Goal: Information Seeking & Learning: Learn about a topic

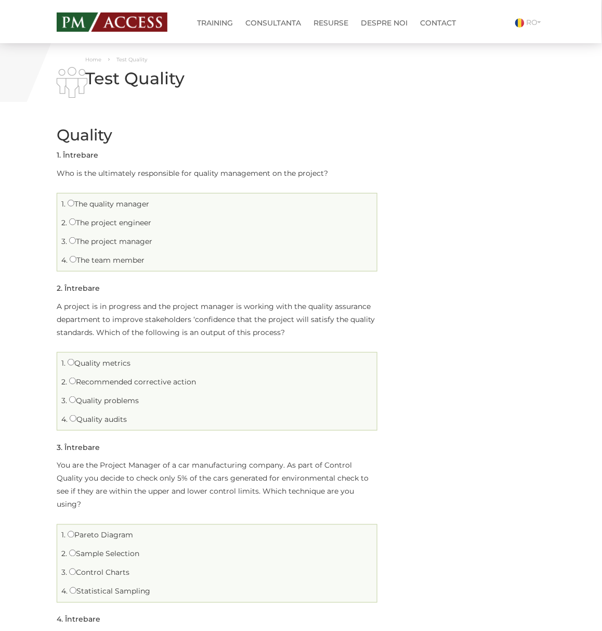
click at [125, 203] on label "The quality manager" at bounding box center [109, 203] width 82 height 9
click at [74, 203] on input "The quality manager" at bounding box center [71, 203] width 7 height 7
radio input "true"
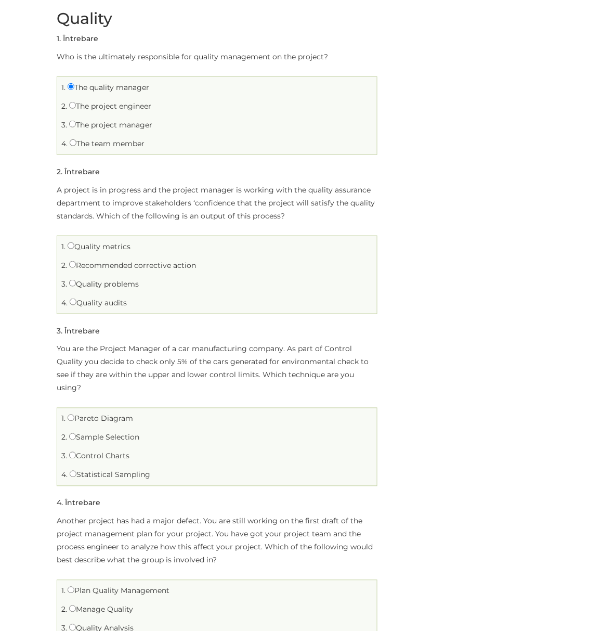
scroll to position [138, 0]
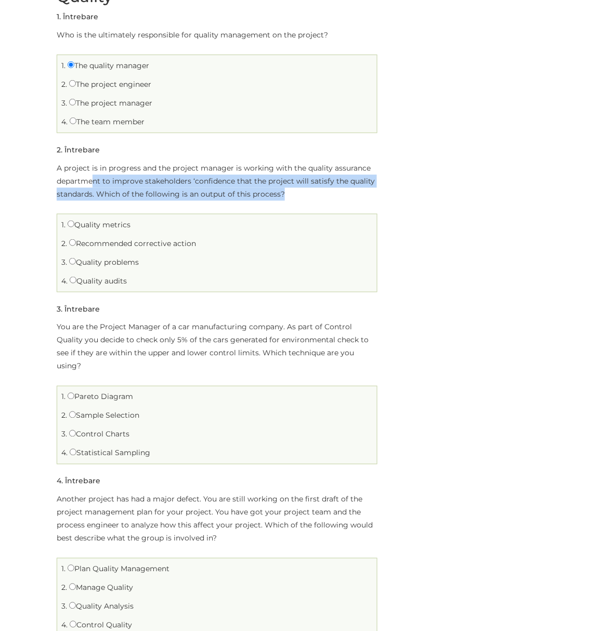
drag, startPoint x: 96, startPoint y: 177, endPoint x: 308, endPoint y: 198, distance: 213.7
click at [308, 198] on p "A project is in progress and the project manager is working with the quality as…" at bounding box center [217, 181] width 321 height 39
drag, startPoint x: 161, startPoint y: 165, endPoint x: 351, endPoint y: 190, distance: 191.0
click at [351, 190] on p "A project is in progress and the project manager is working with the quality as…" at bounding box center [217, 181] width 321 height 39
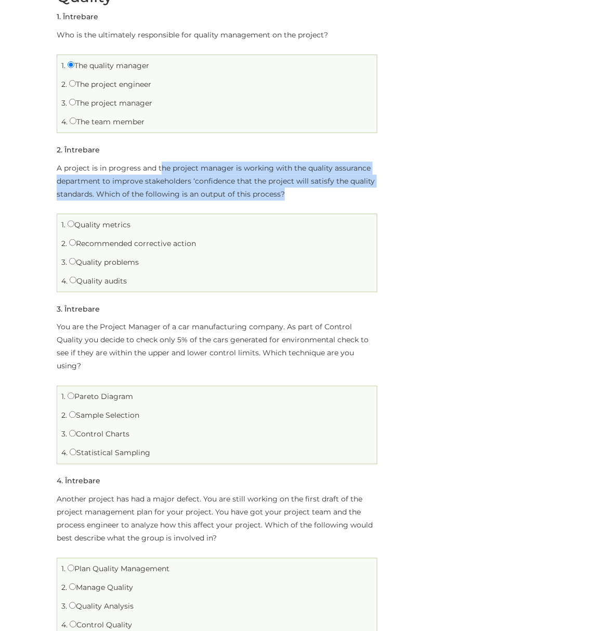
click at [351, 190] on p "A project is in progress and the project manager is working with the quality as…" at bounding box center [217, 181] width 321 height 39
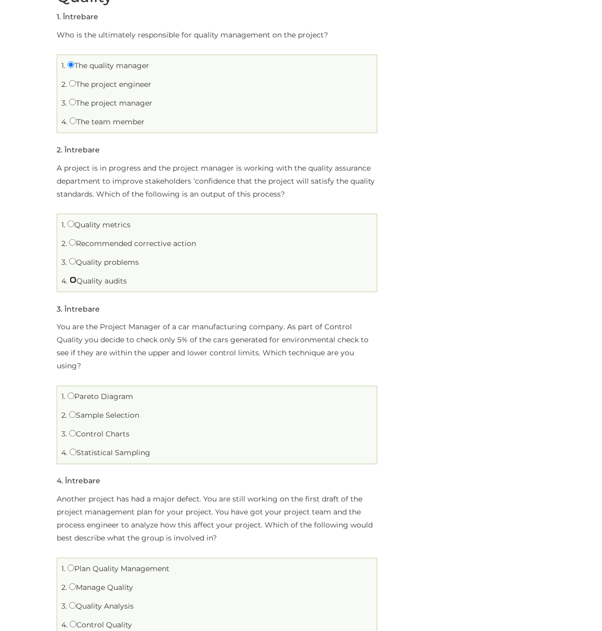
click at [74, 279] on input "Quality audits" at bounding box center [73, 280] width 7 height 7
radio input "true"
click at [80, 244] on label "Recommended corrective action" at bounding box center [132, 243] width 127 height 9
click at [76, 244] on input "Recommended corrective action" at bounding box center [72, 242] width 7 height 7
radio input "true"
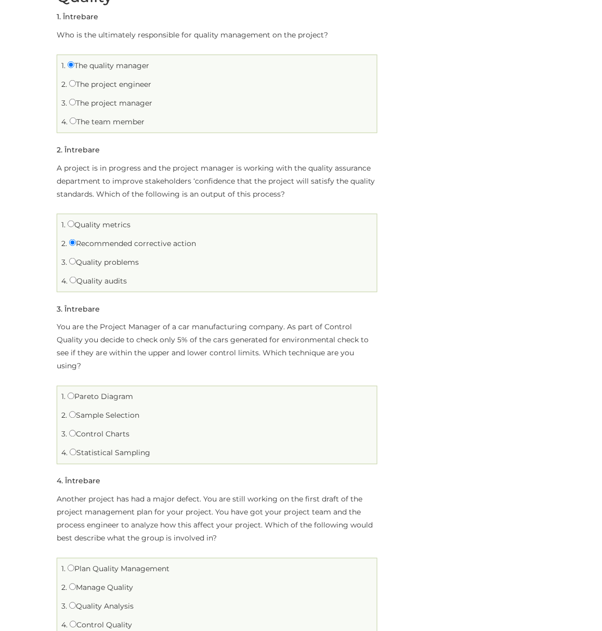
click at [90, 234] on ul "1. Quality metrics 2. Recommended corrective action 3. 4." at bounding box center [217, 253] width 321 height 79
click at [89, 224] on label "Quality metrics" at bounding box center [99, 224] width 63 height 9
click at [74, 224] on input "Quality metrics" at bounding box center [71, 224] width 7 height 7
radio input "true"
click at [100, 242] on label "Recommended corrective action" at bounding box center [132, 243] width 127 height 9
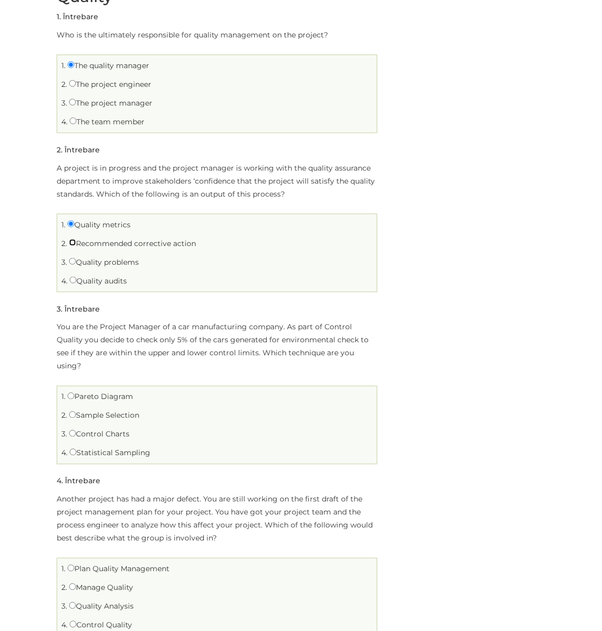
click at [76, 242] on input "Recommended corrective action" at bounding box center [72, 242] width 7 height 7
radio input "true"
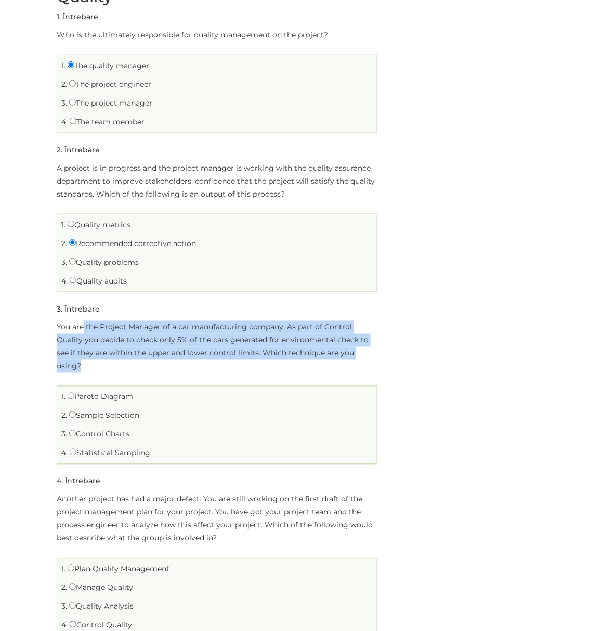
drag, startPoint x: 82, startPoint y: 331, endPoint x: 356, endPoint y: 351, distance: 274.3
click at [356, 351] on p "You are the Project Manager of a car manufacturing company. As part of Control …" at bounding box center [217, 347] width 321 height 52
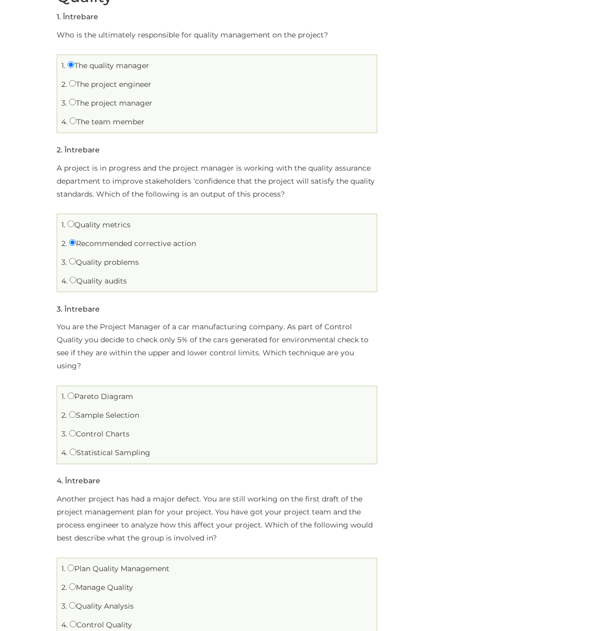
click at [97, 448] on label "Statistical Sampling" at bounding box center [110, 452] width 81 height 9
click at [76, 449] on input "Statistical Sampling" at bounding box center [73, 452] width 7 height 7
radio input "true"
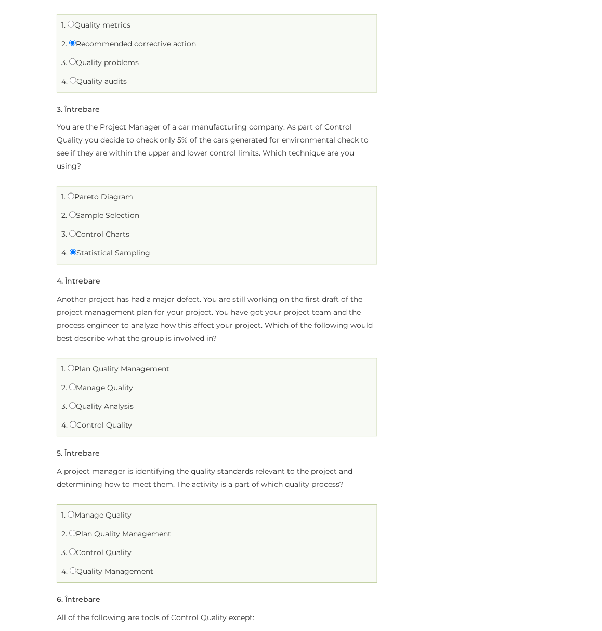
scroll to position [346, 0]
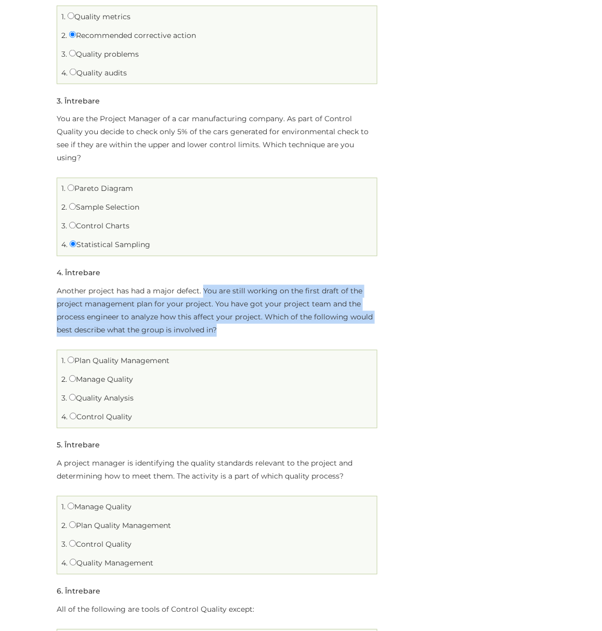
drag, startPoint x: 205, startPoint y: 275, endPoint x: 229, endPoint y: 312, distance: 44.3
click at [229, 312] on p "Another project has had a major defect. You are still working on the first draf…" at bounding box center [217, 311] width 321 height 52
drag, startPoint x: 203, startPoint y: 275, endPoint x: 221, endPoint y: 319, distance: 48.1
click at [221, 319] on p "Another project has had a major defect. You are still working on the first draf…" at bounding box center [217, 311] width 321 height 52
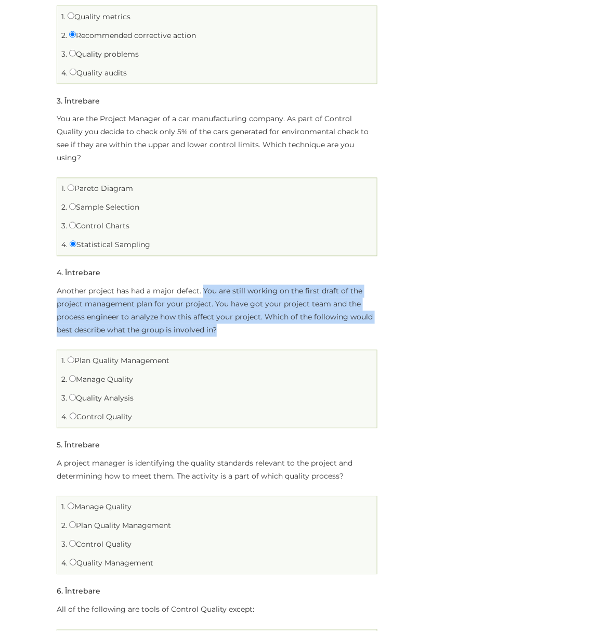
click at [221, 319] on p "Another project has had a major defect. You are still working on the first draf…" at bounding box center [217, 311] width 321 height 52
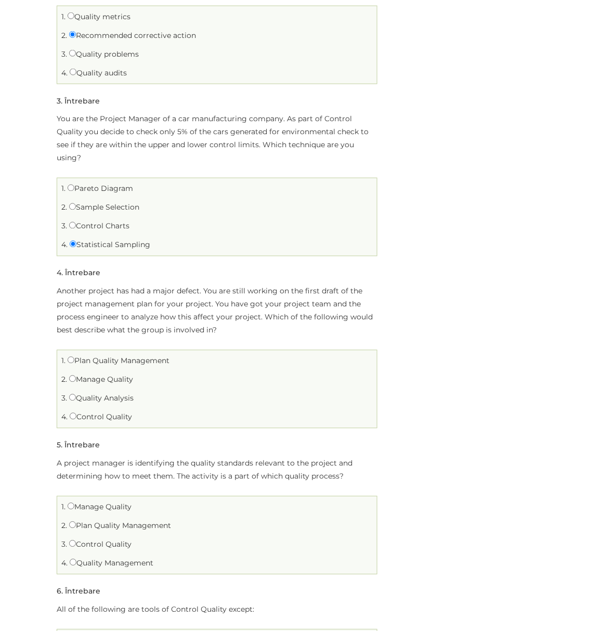
click at [126, 356] on label "Plan Quality Management" at bounding box center [119, 360] width 102 height 9
click at [74, 357] on input "Plan Quality Management" at bounding box center [71, 360] width 7 height 7
radio input "true"
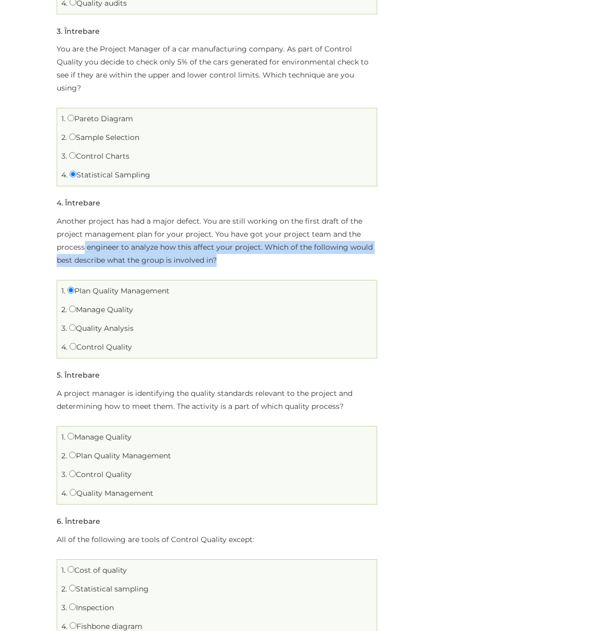
drag, startPoint x: 85, startPoint y: 236, endPoint x: 267, endPoint y: 243, distance: 182.2
click at [267, 243] on p "Another project has had a major defect. You are still working on the first draf…" at bounding box center [217, 241] width 321 height 52
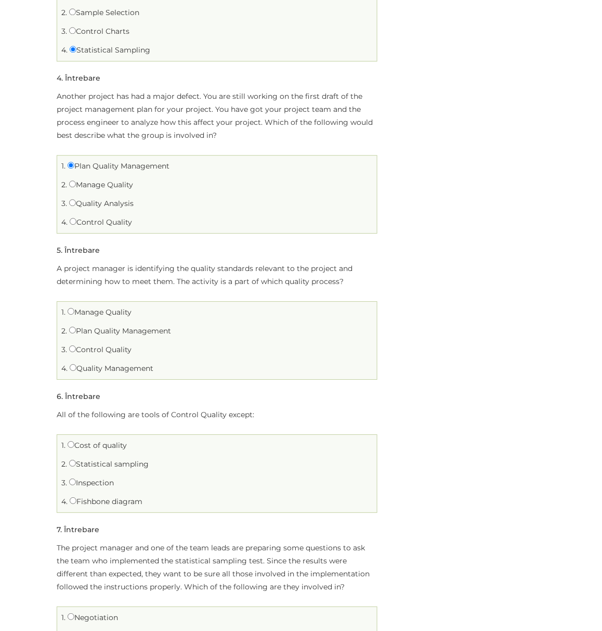
scroll to position [554, 0]
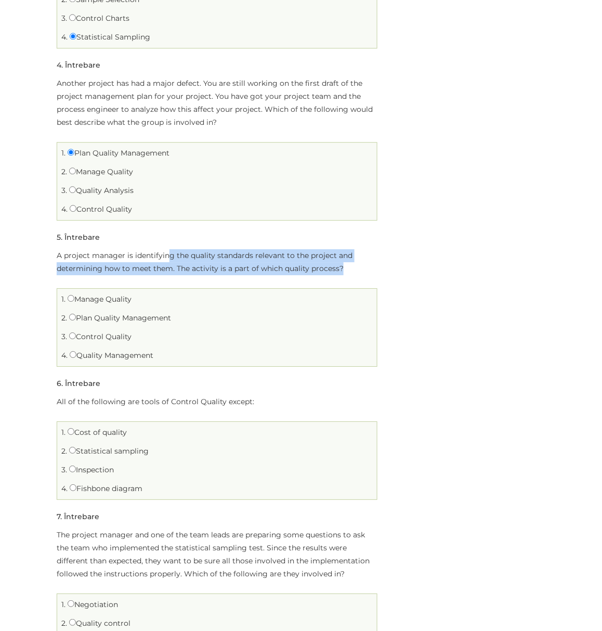
drag, startPoint x: 170, startPoint y: 242, endPoint x: 346, endPoint y: 256, distance: 176.9
click at [346, 256] on p "A project manager is identifying the quality standards relevant to the project …" at bounding box center [217, 262] width 321 height 26
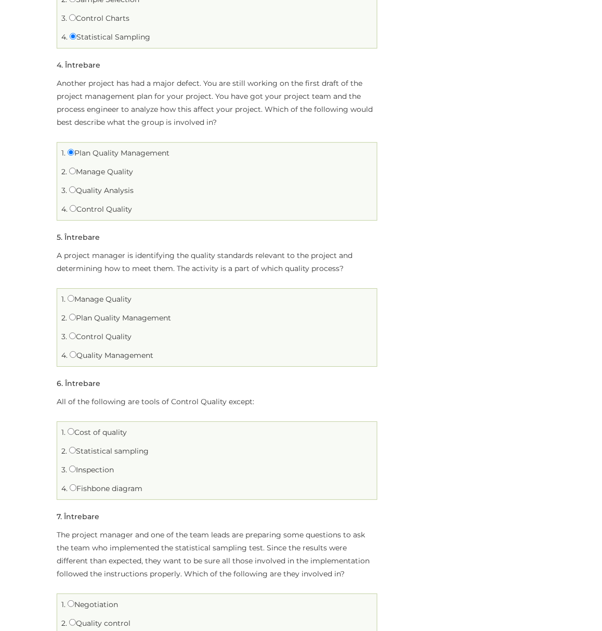
click at [110, 313] on label "Plan Quality Management" at bounding box center [120, 317] width 102 height 9
click at [76, 314] on input "Plan Quality Management" at bounding box center [72, 317] width 7 height 7
radio input "true"
click at [109, 351] on label "Quality Management" at bounding box center [112, 355] width 84 height 9
click at [76, 351] on input "Quality Management" at bounding box center [73, 354] width 7 height 7
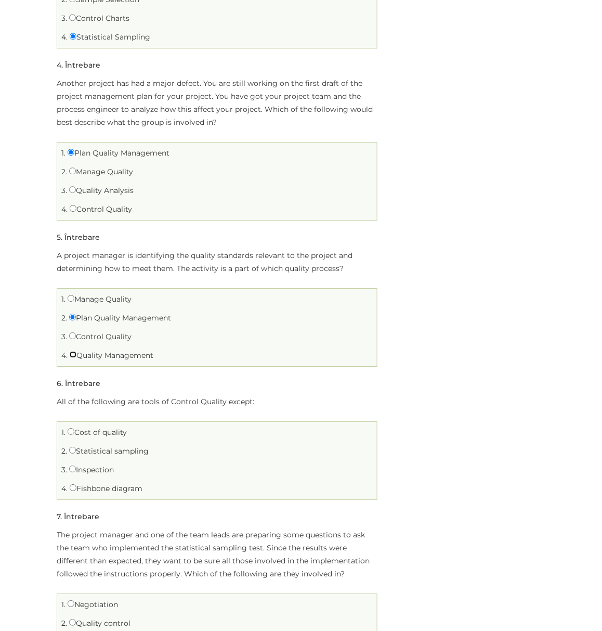
radio input "true"
click at [83, 292] on li "1. Manage Quality" at bounding box center [217, 299] width 315 height 16
click at [83, 294] on label "Manage Quality" at bounding box center [100, 298] width 64 height 9
click at [74, 295] on input "Manage Quality" at bounding box center [71, 298] width 7 height 7
radio input "true"
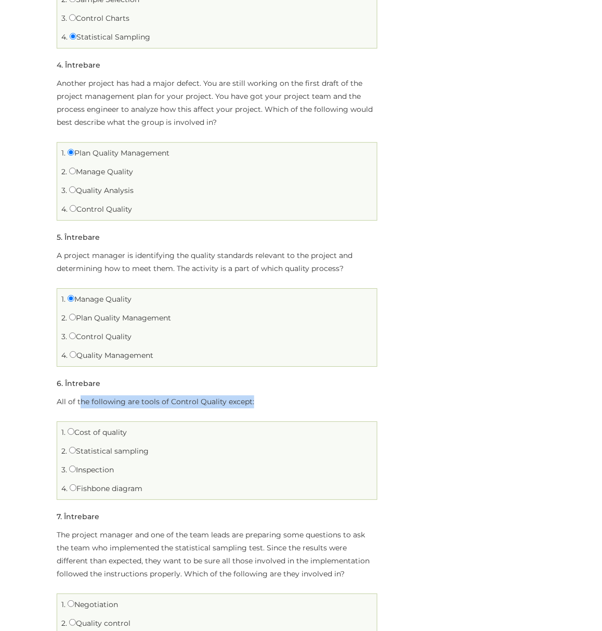
drag, startPoint x: 80, startPoint y: 387, endPoint x: 252, endPoint y: 394, distance: 172.8
click at [252, 395] on p "All of the following are tools of Control Quality except:" at bounding box center [217, 401] width 321 height 13
click at [82, 446] on label "Statistical sampling" at bounding box center [109, 450] width 80 height 9
click at [76, 447] on input "Statistical sampling" at bounding box center [72, 450] width 7 height 7
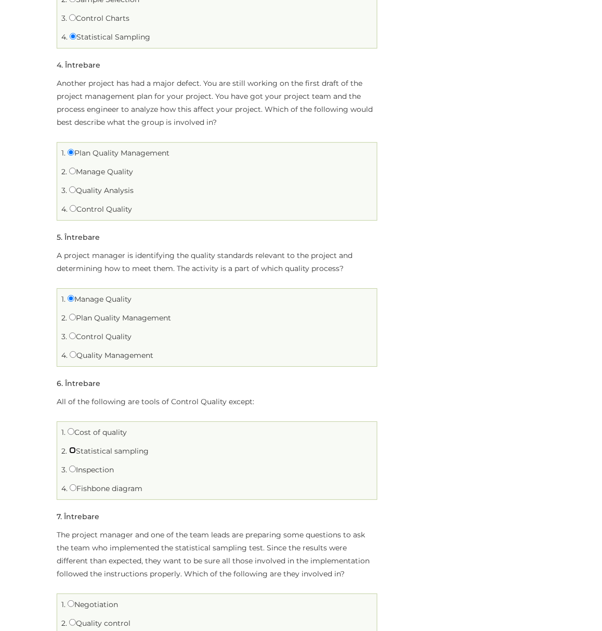
radio input "true"
click at [82, 446] on label "Statistical sampling" at bounding box center [109, 450] width 80 height 9
click at [76, 447] on input "Statistical sampling" at bounding box center [72, 450] width 7 height 7
click at [83, 484] on label "Fishbone diagram" at bounding box center [106, 488] width 73 height 9
click at [76, 484] on input "Fishbone diagram" at bounding box center [73, 487] width 7 height 7
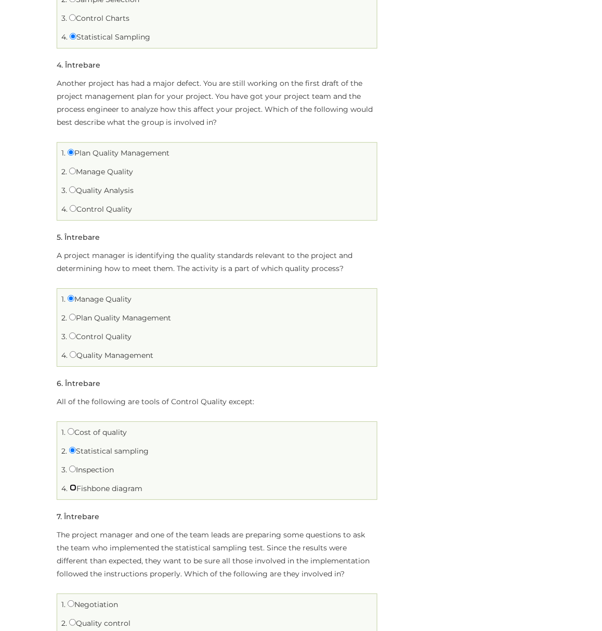
radio input "true"
click at [111, 428] on label "Cost of quality" at bounding box center [97, 432] width 59 height 9
click at [74, 428] on input "Cost of quality" at bounding box center [71, 431] width 7 height 7
radio input "true"
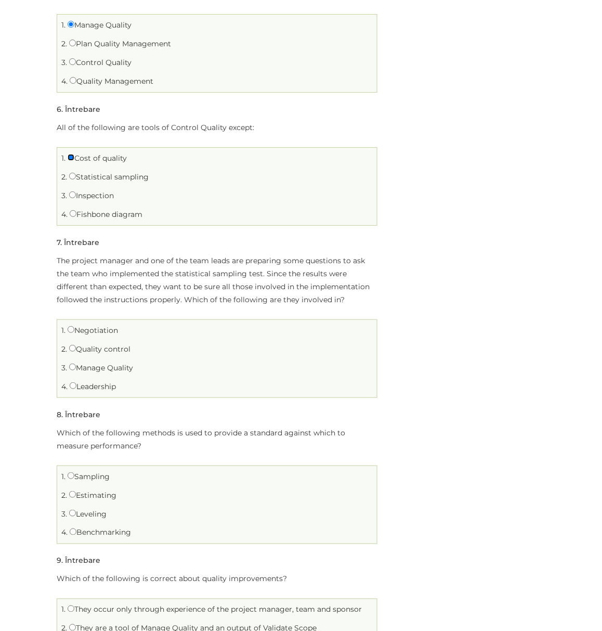
scroll to position [832, 0]
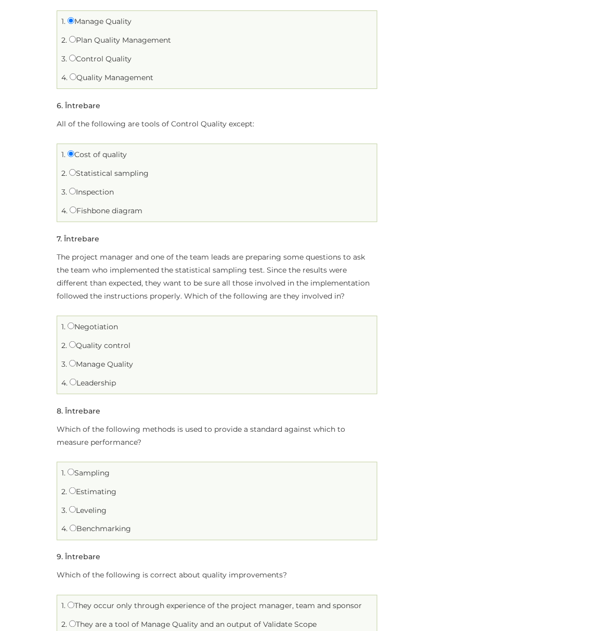
click at [109, 341] on label "Quality control" at bounding box center [99, 345] width 61 height 9
click at [76, 341] on input "Quality control" at bounding box center [72, 344] width 7 height 7
radio input "true"
click at [96, 356] on li "3. Manage Quality" at bounding box center [217, 364] width 315 height 16
click at [97, 359] on label "Manage Quality" at bounding box center [101, 363] width 64 height 9
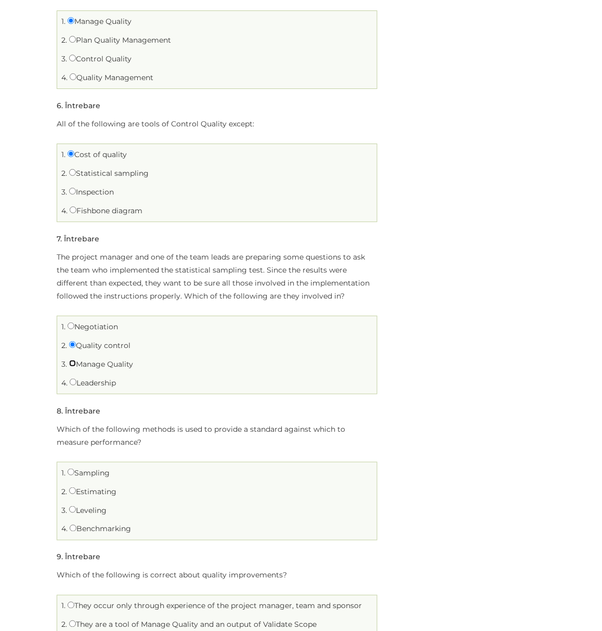
click at [76, 360] on input "Manage Quality" at bounding box center [72, 363] width 7 height 7
radio input "true"
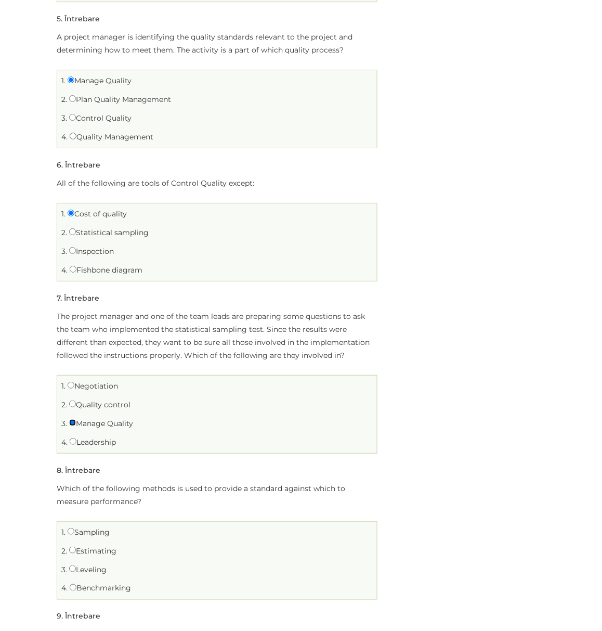
scroll to position [1040, 0]
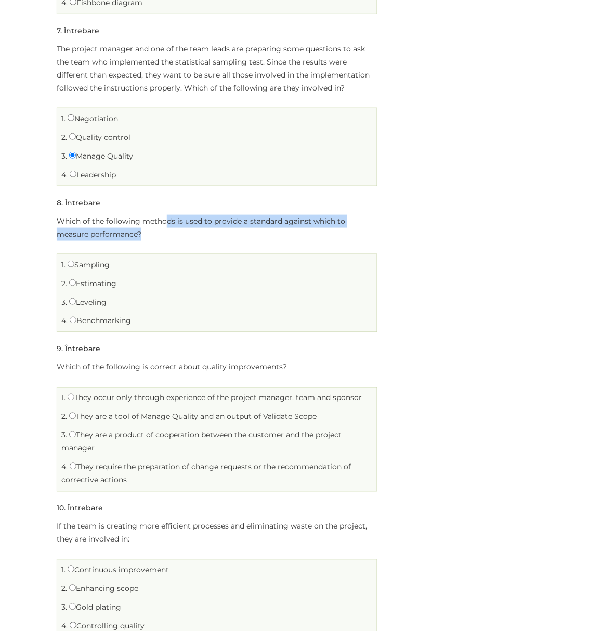
drag, startPoint x: 166, startPoint y: 213, endPoint x: 196, endPoint y: 218, distance: 30.1
click at [196, 218] on p "Which of the following methods is used to provide a standard against which to m…" at bounding box center [217, 228] width 321 height 26
drag, startPoint x: 153, startPoint y: 202, endPoint x: 155, endPoint y: 225, distance: 23.5
click at [155, 225] on li "Întrebarea 8 din 20 8 . Întrebare Which of the following methods is used to pro…" at bounding box center [217, 265] width 321 height 136
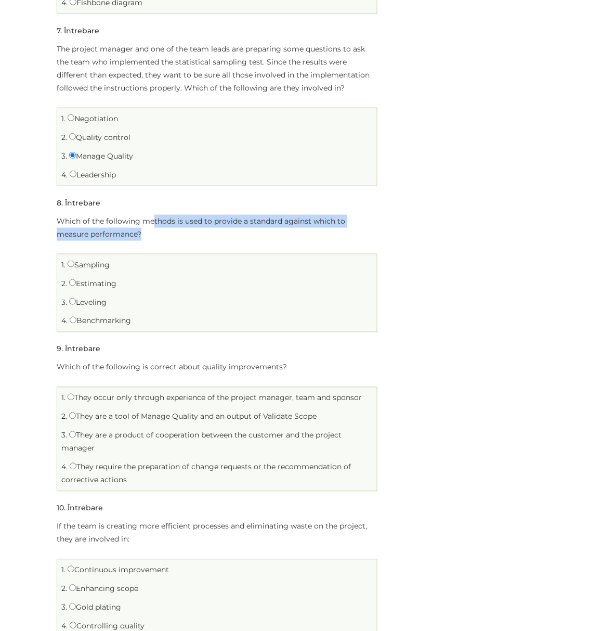
click at [155, 225] on p "Which of the following methods is used to provide a standard against which to m…" at bounding box center [217, 228] width 321 height 26
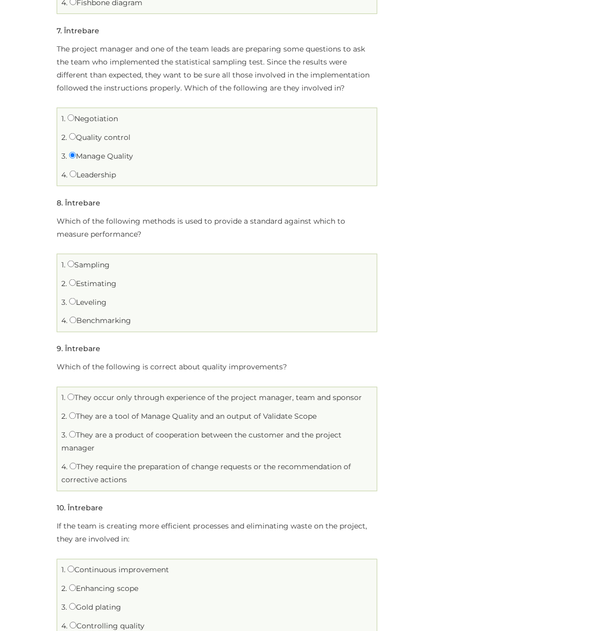
click at [84, 316] on label "Benchmarking" at bounding box center [100, 320] width 61 height 9
click at [76, 317] on input "Benchmarking" at bounding box center [73, 320] width 7 height 7
radio input "true"
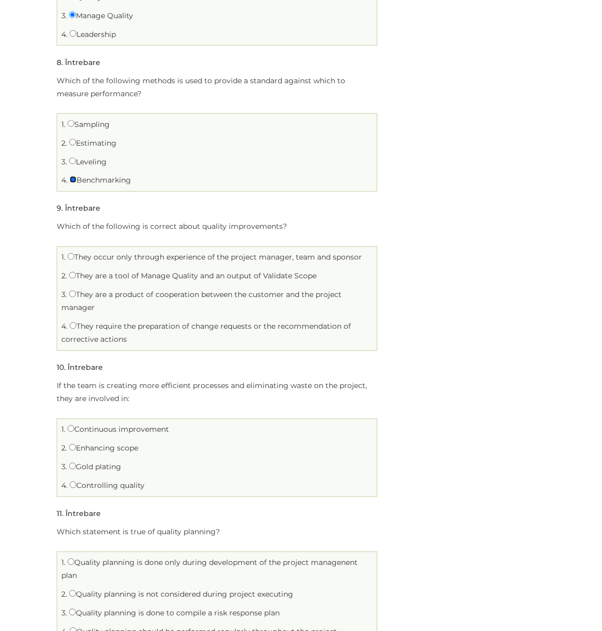
scroll to position [1248, 0]
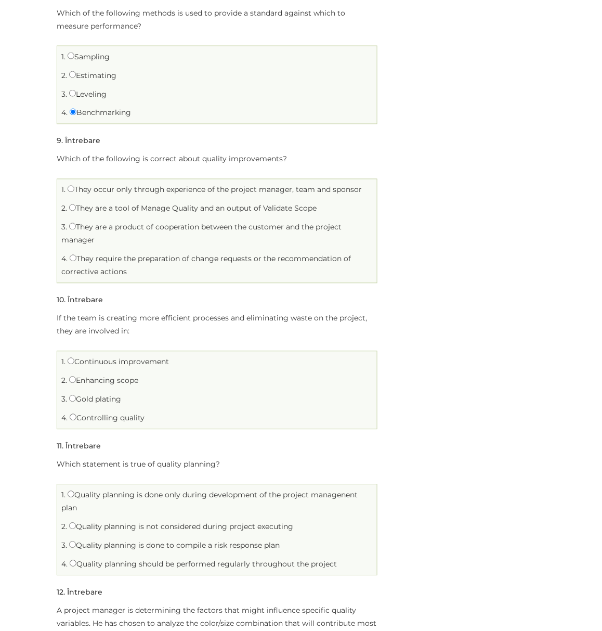
click at [139, 204] on label "They are a tool of Manage Quality and an output of Validate Scope" at bounding box center [193, 208] width 248 height 9
click at [76, 204] on input "They are a tool of Manage Quality and an output of Validate Scope" at bounding box center [72, 207] width 7 height 7
radio input "true"
click at [101, 254] on label "They require the preparation of change requests or the recommendation of correc…" at bounding box center [206, 265] width 290 height 22
click at [76, 255] on input "They require the preparation of change requests or the recommendation of correc…" at bounding box center [73, 258] width 7 height 7
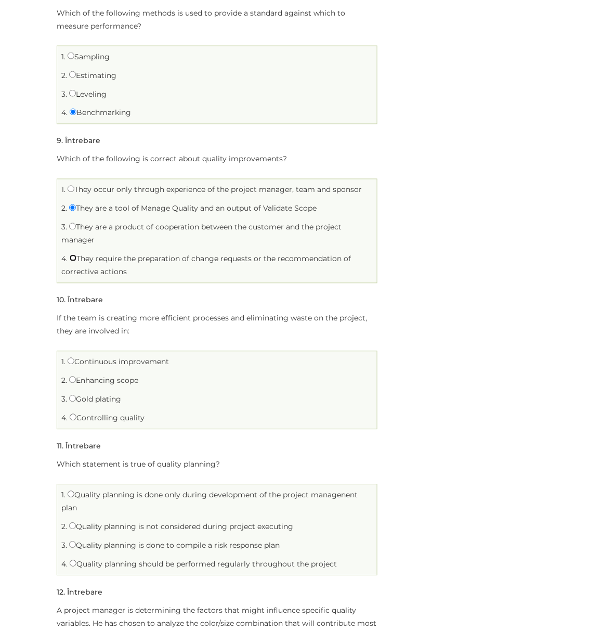
radio input "true"
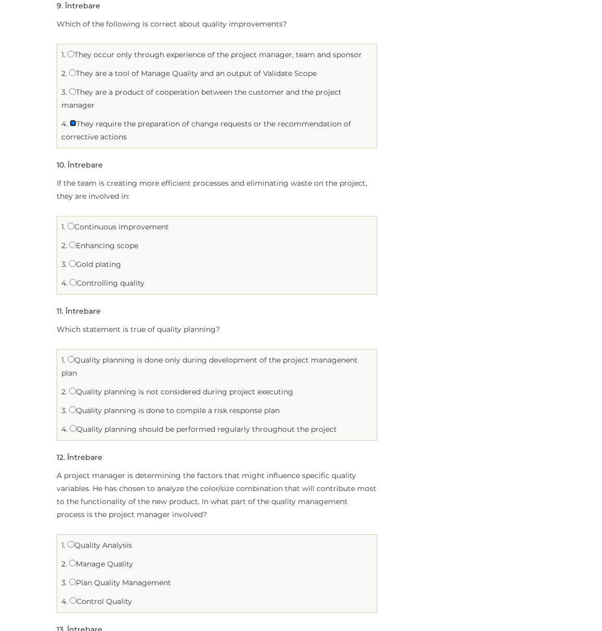
scroll to position [1387, 0]
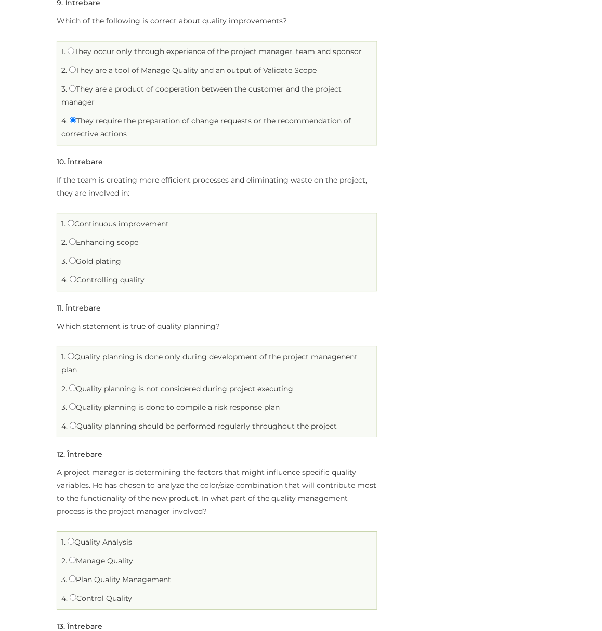
click at [93, 275] on label "Controlling quality" at bounding box center [107, 279] width 75 height 9
click at [76, 276] on input "Controlling quality" at bounding box center [73, 279] width 7 height 7
radio input "true"
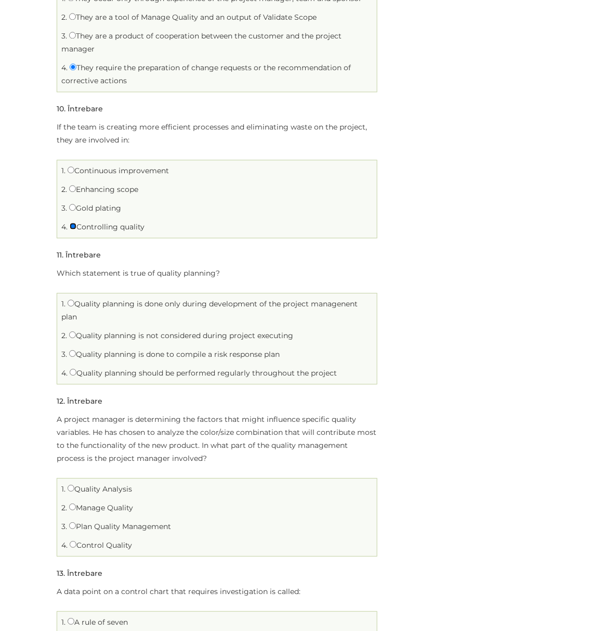
scroll to position [1456, 0]
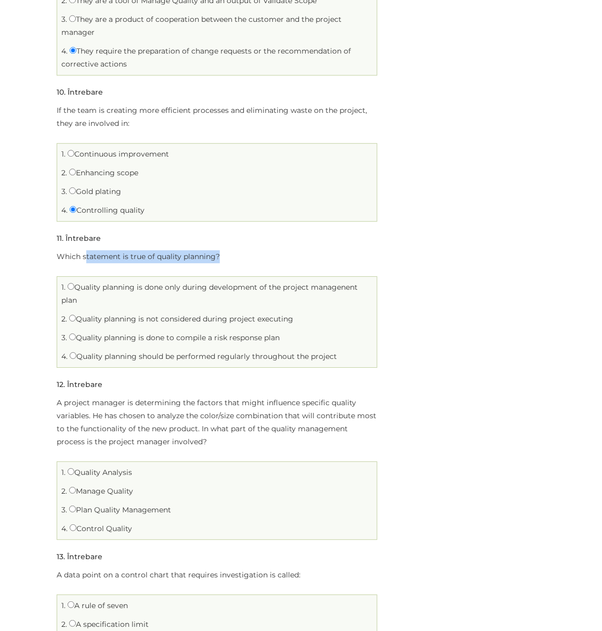
drag, startPoint x: 86, startPoint y: 248, endPoint x: 237, endPoint y: 242, distance: 151.0
click at [237, 250] on p "Which statement is true of quality planning?" at bounding box center [217, 256] width 321 height 13
drag, startPoint x: 105, startPoint y: 244, endPoint x: 221, endPoint y: 241, distance: 116.0
click at [221, 250] on p "Which statement is true of quality planning?" at bounding box center [217, 256] width 321 height 13
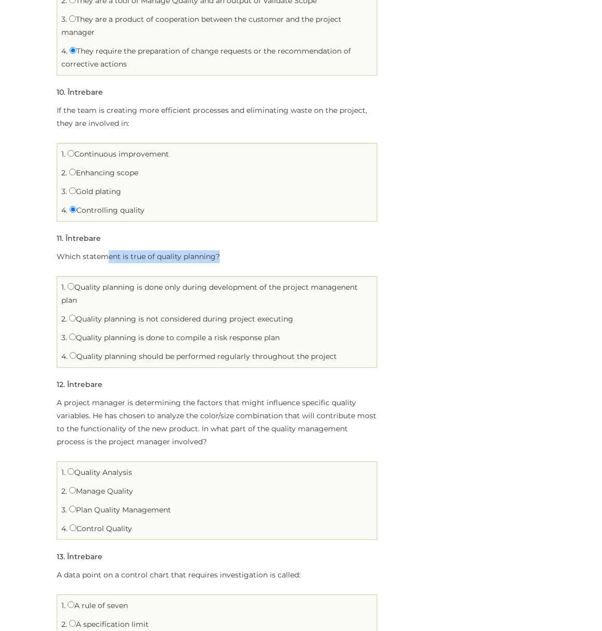
click at [221, 250] on p "Which statement is true of quality planning?" at bounding box center [217, 256] width 321 height 13
drag, startPoint x: 121, startPoint y: 244, endPoint x: 221, endPoint y: 244, distance: 99.9
click at [221, 250] on p "Which statement is true of quality planning?" at bounding box center [217, 256] width 321 height 13
drag, startPoint x: 221, startPoint y: 244, endPoint x: 52, endPoint y: 247, distance: 168.5
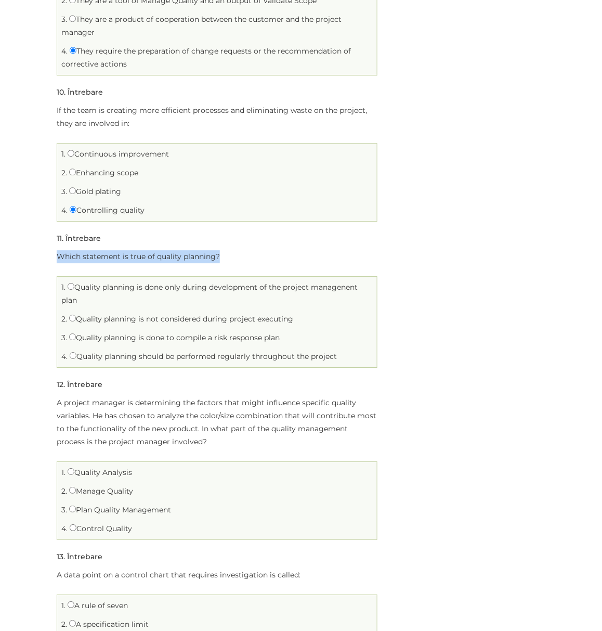
click at [52, 247] on div "Quality Limită de timp: 0 Rezumat chestionar 0 din 20 întrebări finalizate Într…" at bounding box center [217, 213] width 337 height 3107
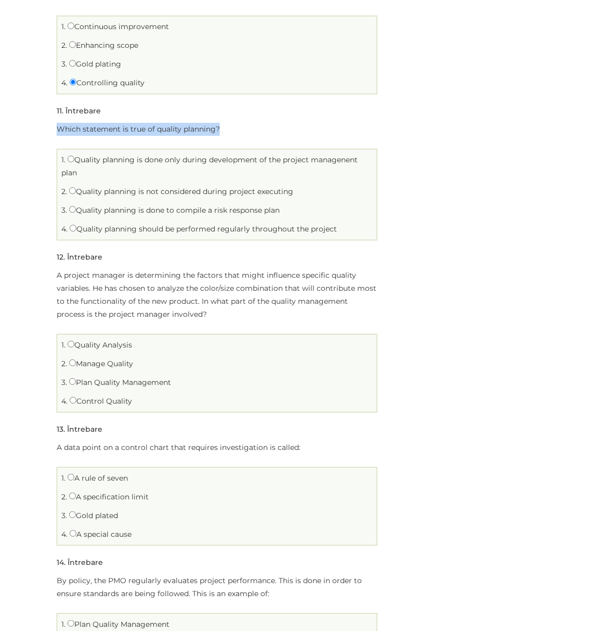
scroll to position [1595, 0]
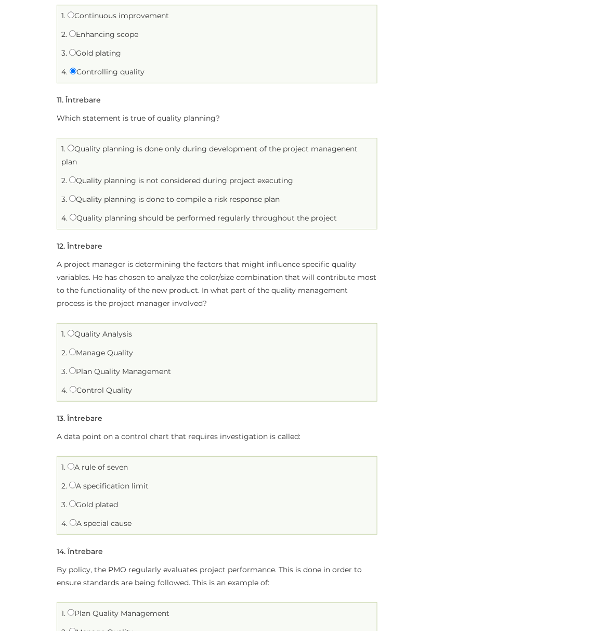
click at [94, 213] on label "Quality planning should be performed regularly throughout the project" at bounding box center [203, 217] width 267 height 9
click at [76, 214] on input "Quality planning should be performed regularly throughout the project" at bounding box center [73, 217] width 7 height 7
radio input "true"
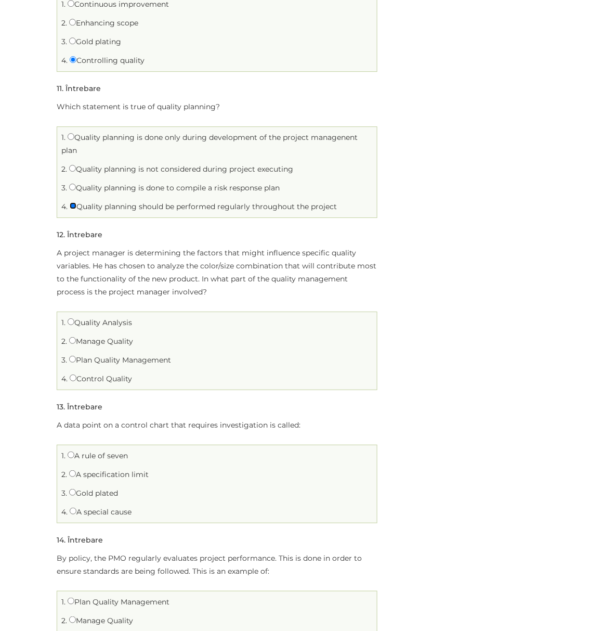
scroll to position [1525, 0]
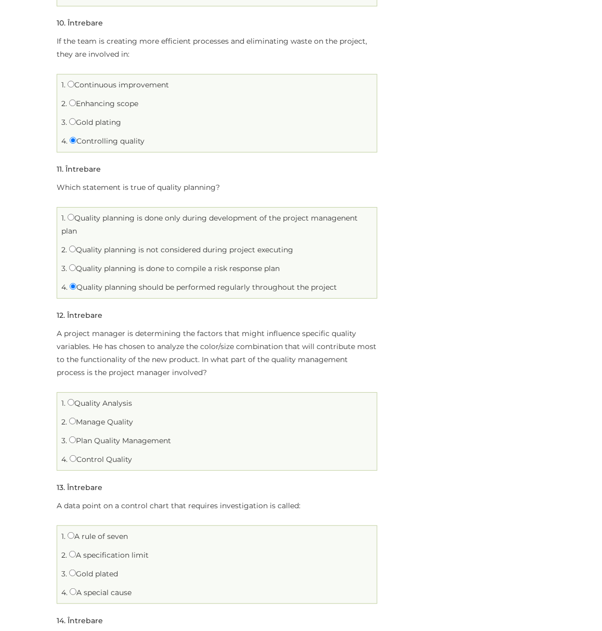
click at [88, 264] on label "Quality planning is done to compile a risk response plan" at bounding box center [174, 268] width 211 height 9
click at [76, 264] on input "Quality planning is done to compile a risk response plan" at bounding box center [72, 267] width 7 height 7
radio input "true"
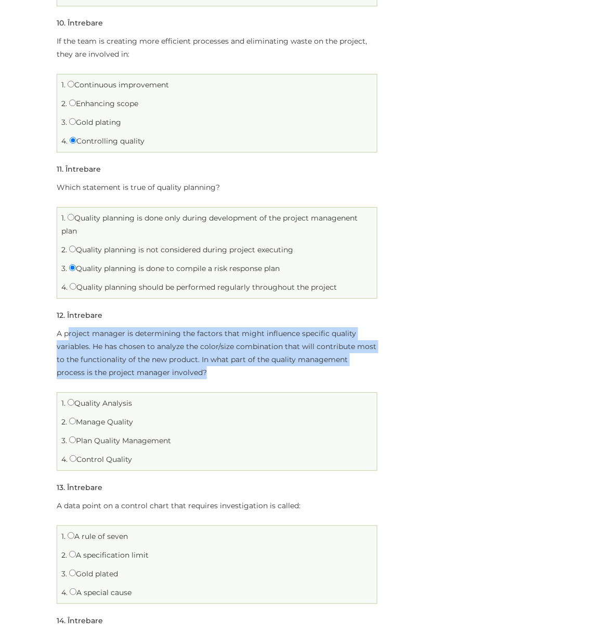
drag, startPoint x: 67, startPoint y: 323, endPoint x: 204, endPoint y: 360, distance: 142.2
click at [204, 360] on p "A project manager is determining the factors that might influence specific qual…" at bounding box center [217, 353] width 321 height 52
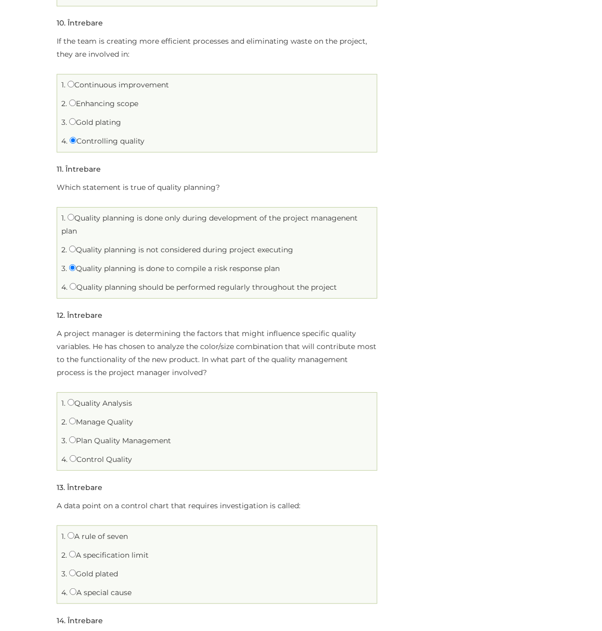
click at [134, 281] on li "4. Quality planning should be performed regularly throughout the project" at bounding box center [217, 287] width 315 height 16
click at [133, 282] on label "Quality planning should be performed regularly throughout the project" at bounding box center [203, 286] width 267 height 9
click at [76, 283] on input "Quality planning should be performed regularly throughout the project" at bounding box center [73, 286] width 7 height 7
radio input "true"
click at [127, 264] on label "Quality planning is done to compile a risk response plan" at bounding box center [174, 268] width 211 height 9
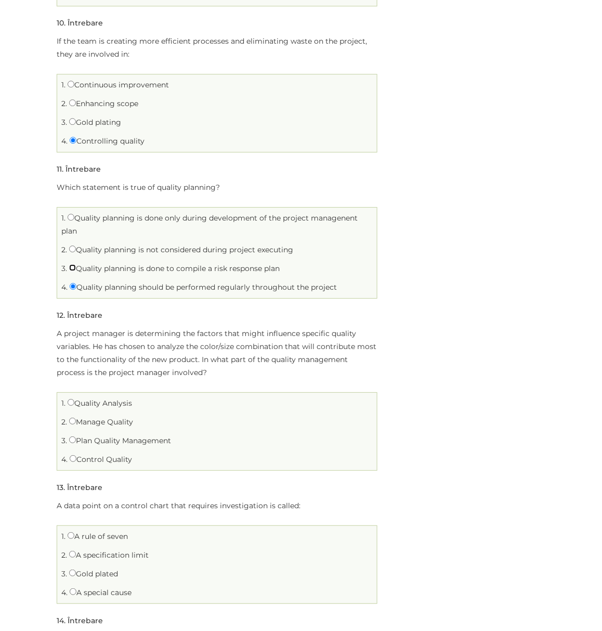
click at [76, 264] on input "Quality planning is done to compile a risk response plan" at bounding box center [72, 267] width 7 height 7
radio input "true"
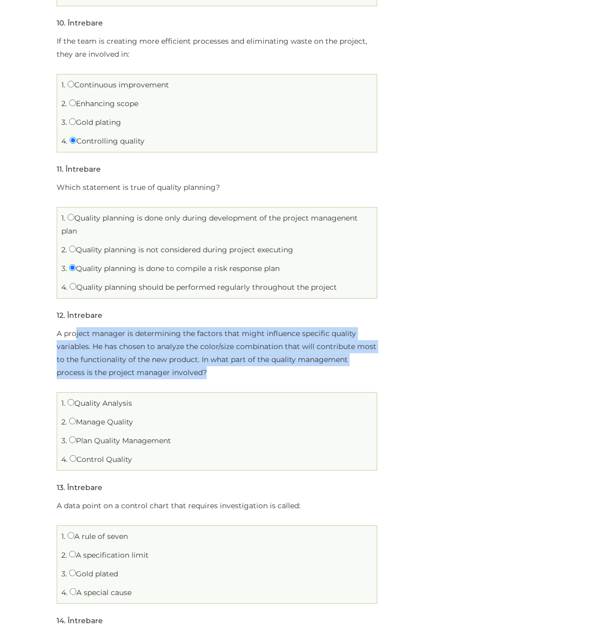
drag, startPoint x: 77, startPoint y: 321, endPoint x: 230, endPoint y: 363, distance: 158.5
click at [230, 363] on p "A project manager is determining the factors that might influence specific qual…" at bounding box center [217, 353] width 321 height 52
drag, startPoint x: 173, startPoint y: 323, endPoint x: 225, endPoint y: 360, distance: 64.5
click at [225, 360] on p "A project manager is determining the factors that might influence specific qual…" at bounding box center [217, 353] width 321 height 52
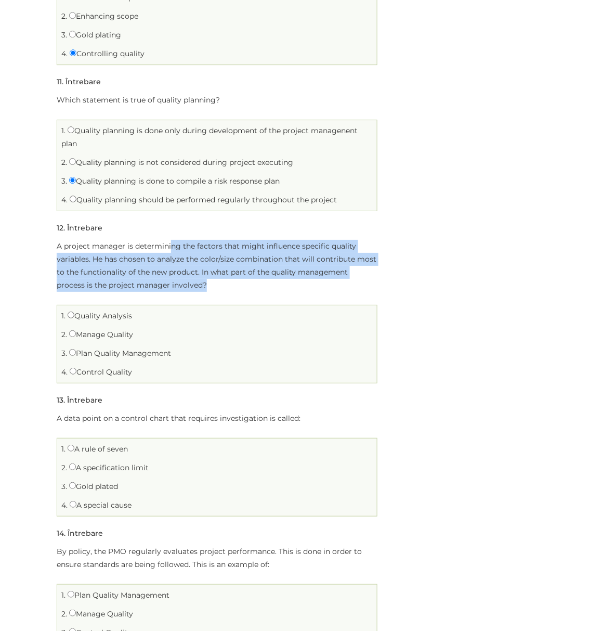
scroll to position [1664, 0]
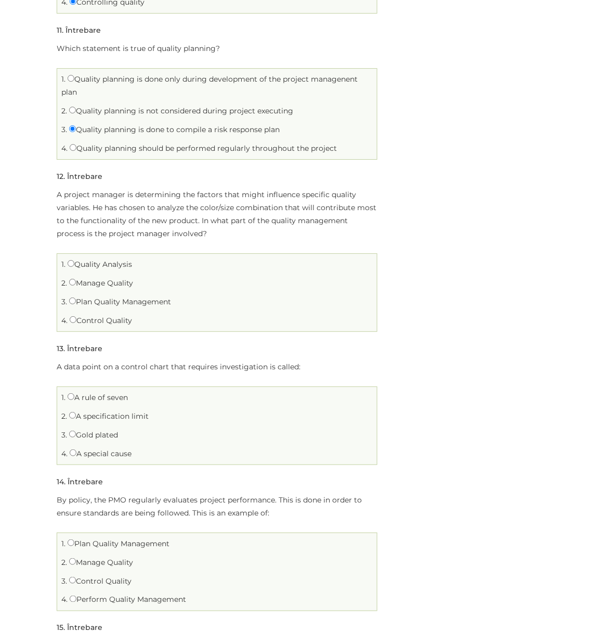
click at [98, 297] on label "Plan Quality Management" at bounding box center [120, 301] width 102 height 9
click at [76, 297] on input "Plan Quality Management" at bounding box center [72, 300] width 7 height 7
radio input "true"
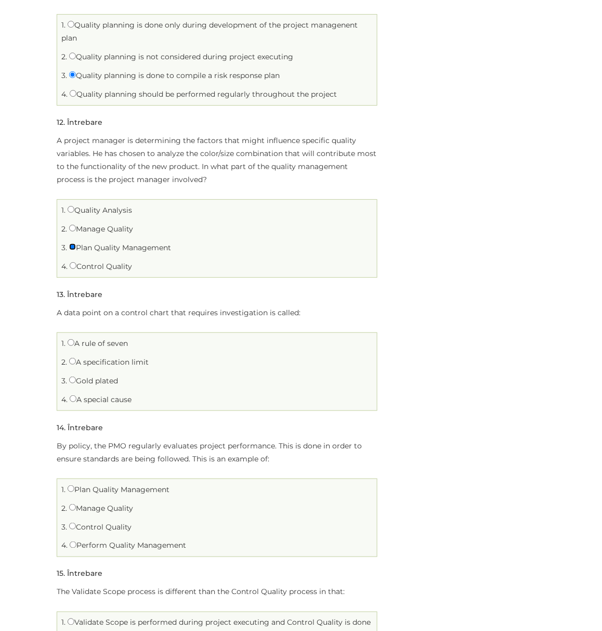
scroll to position [1803, 0]
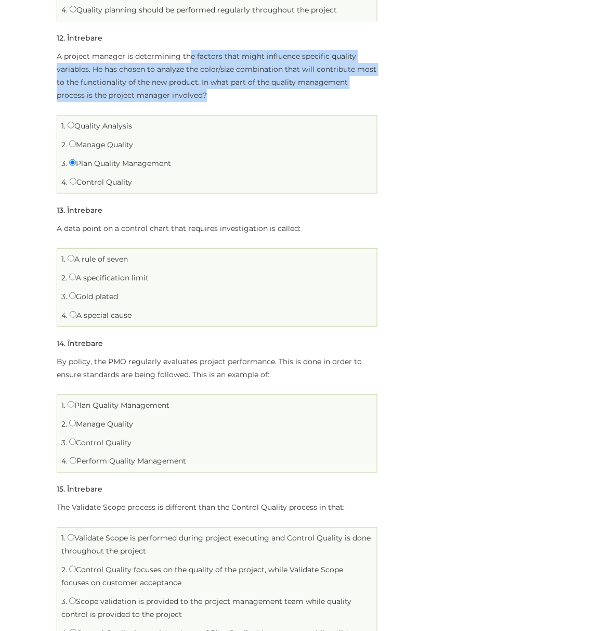
drag, startPoint x: 188, startPoint y: 46, endPoint x: 213, endPoint y: 89, distance: 49.9
click at [213, 89] on p "A project manager is determining the factors that might influence specific qual…" at bounding box center [217, 76] width 321 height 52
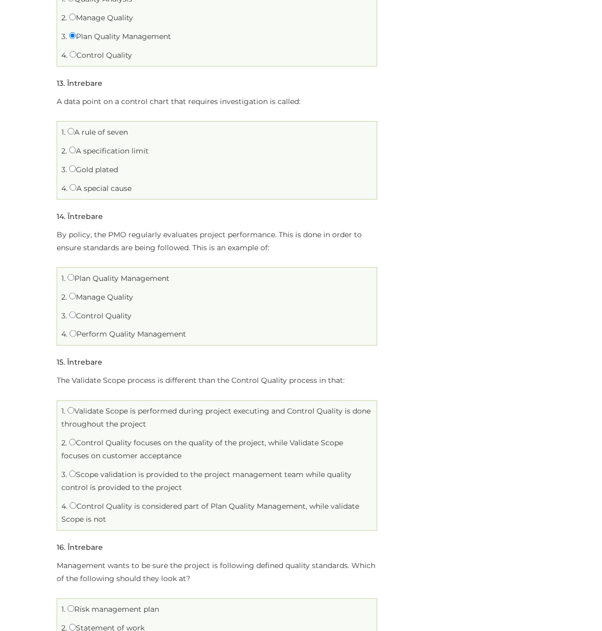
scroll to position [1942, 0]
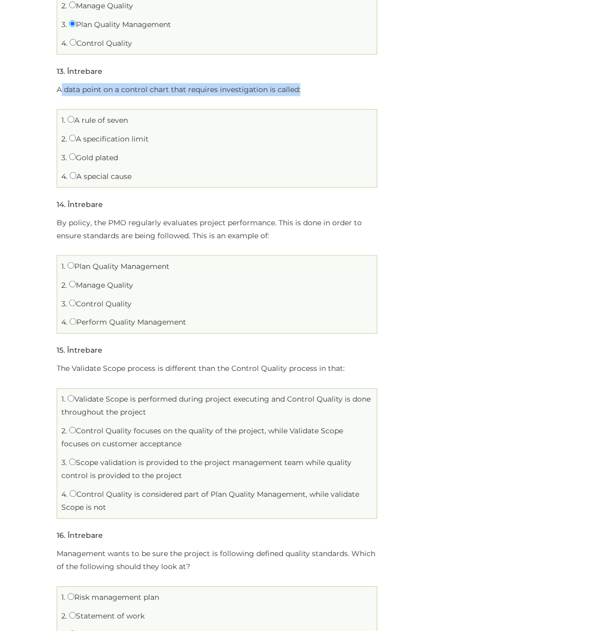
drag, startPoint x: 61, startPoint y: 77, endPoint x: 337, endPoint y: 82, distance: 275.7
click at [337, 83] on p "A data point on a control chart that requires investigation is called:" at bounding box center [217, 89] width 321 height 13
click at [112, 115] on label "A rule of seven" at bounding box center [98, 119] width 60 height 9
click at [74, 116] on input "A rule of seven" at bounding box center [71, 119] width 7 height 7
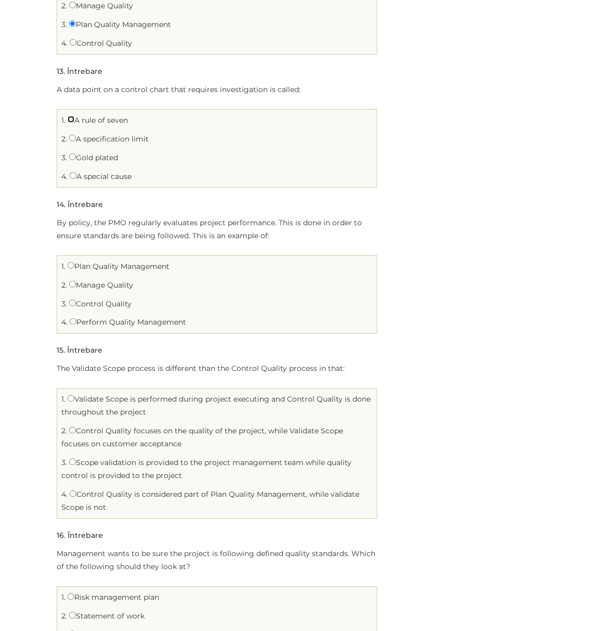
radio input "true"
click at [88, 172] on label "A special cause" at bounding box center [101, 176] width 62 height 9
click at [76, 172] on input "A special cause" at bounding box center [73, 175] width 7 height 7
radio input "true"
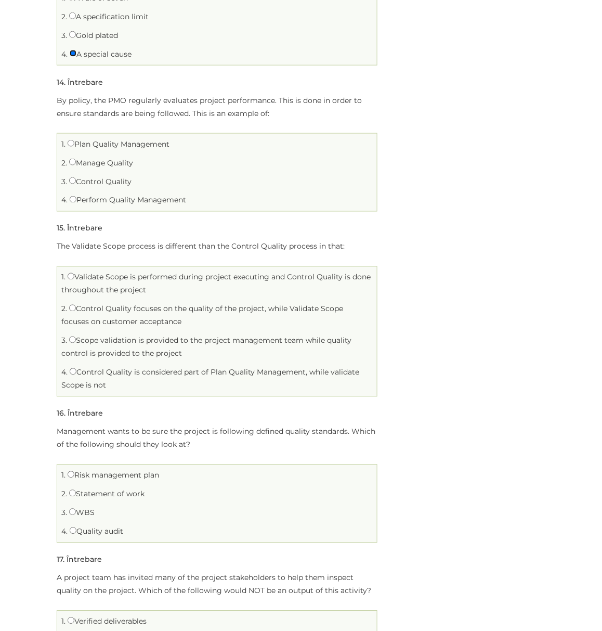
scroll to position [2080, 0]
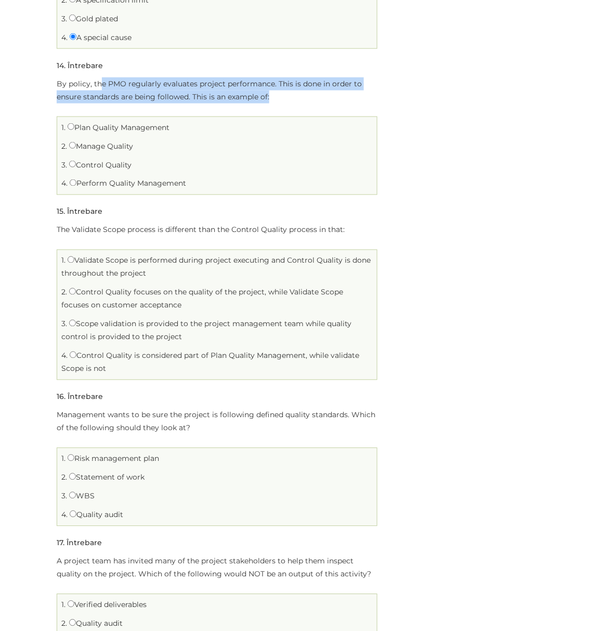
drag, startPoint x: 107, startPoint y: 76, endPoint x: 285, endPoint y: 89, distance: 178.4
click at [285, 89] on p "By policy, the PMO regularly evaluates project performance. This is done in ord…" at bounding box center [217, 90] width 321 height 26
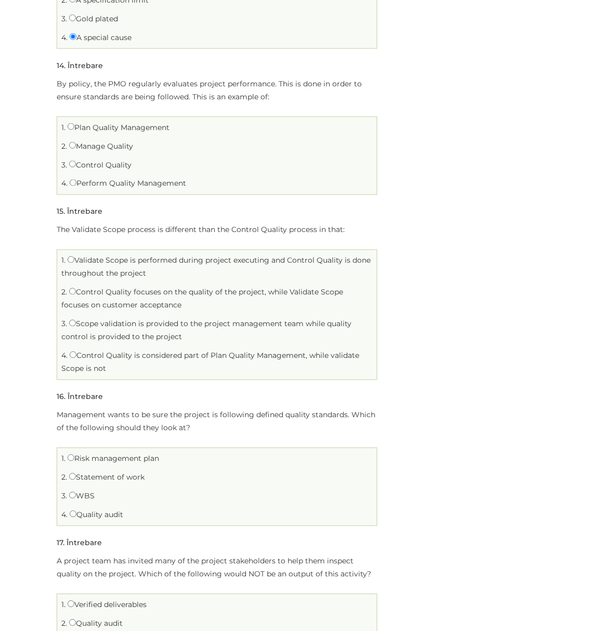
click at [86, 141] on label "Manage Quality" at bounding box center [101, 145] width 64 height 9
click at [76, 142] on input "Manage Quality" at bounding box center [72, 145] width 7 height 7
radio input "true"
drag, startPoint x: 75, startPoint y: 221, endPoint x: 360, endPoint y: 227, distance: 285.6
click at [360, 227] on p "The Validate Scope process is different than the Control Quality process in tha…" at bounding box center [217, 230] width 321 height 13
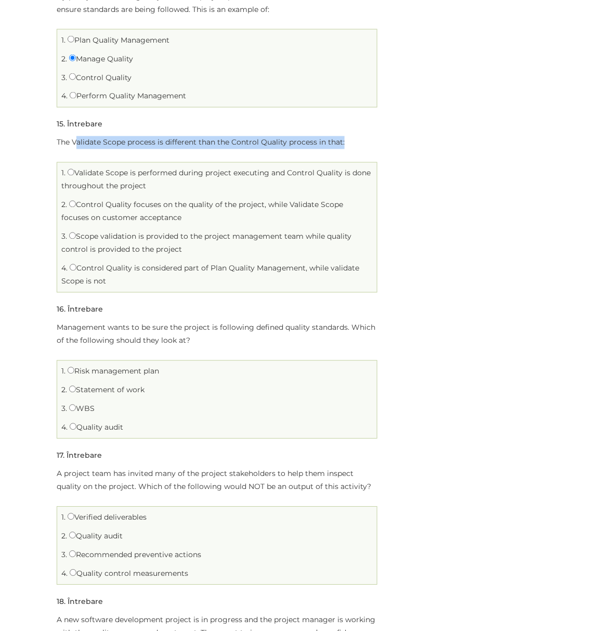
scroll to position [2219, 0]
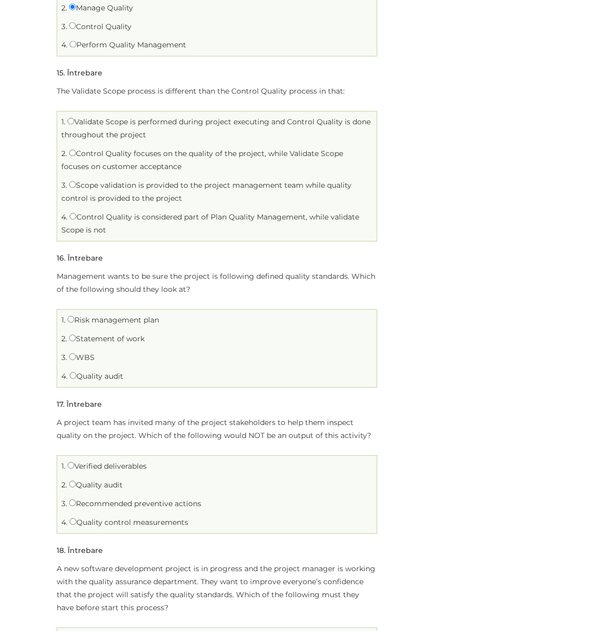
click at [134, 149] on label "Control Quality focuses on the quality of the project, while Validate Scope foc…" at bounding box center [202, 160] width 282 height 22
click at [76, 150] on input "Control Quality focuses on the quality of the project, while Validate Scope foc…" at bounding box center [72, 153] width 7 height 7
radio input "true"
click at [96, 372] on label "Quality audit" at bounding box center [97, 376] width 54 height 9
click at [76, 372] on input "Quality audit" at bounding box center [73, 375] width 7 height 7
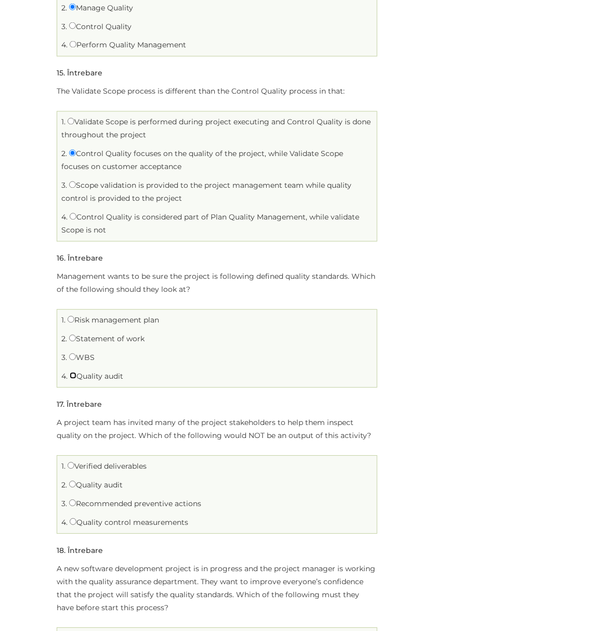
radio input "true"
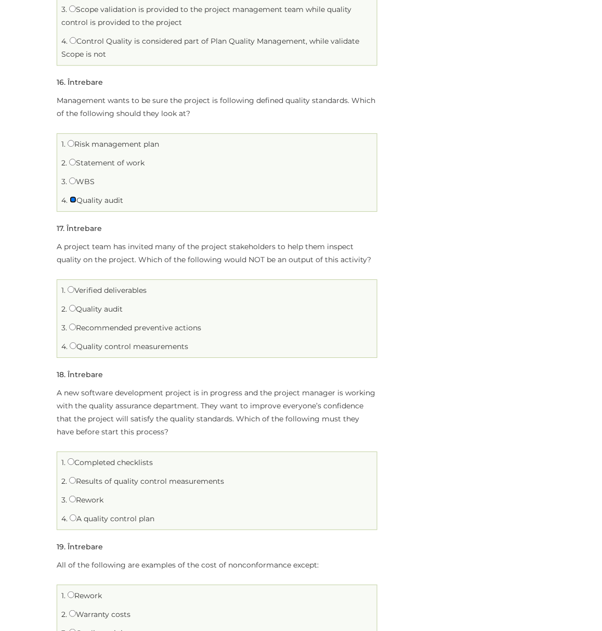
scroll to position [2427, 0]
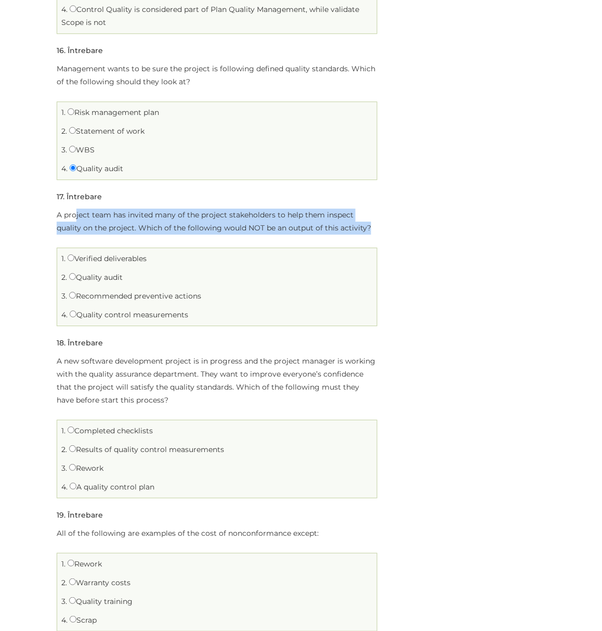
drag, startPoint x: 82, startPoint y: 203, endPoint x: 379, endPoint y: 217, distance: 296.8
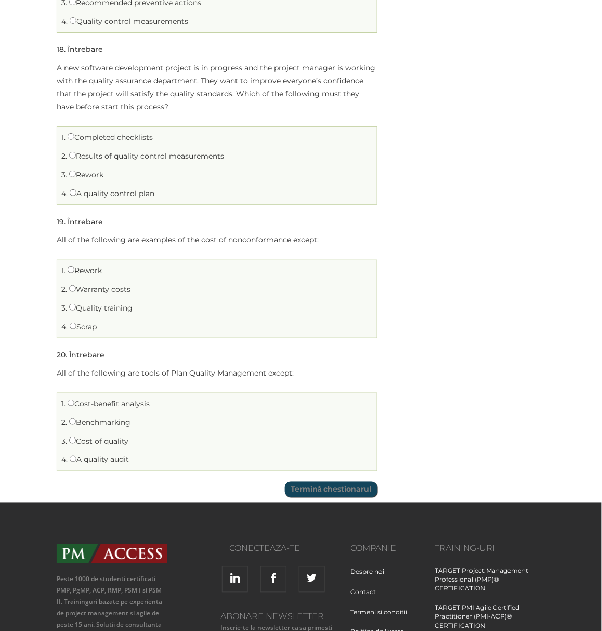
scroll to position [2566, 0]
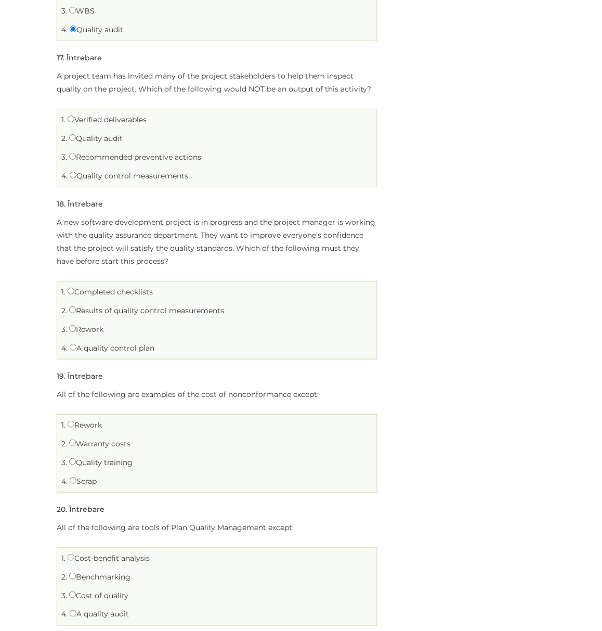
click at [118, 115] on label "Verified deliverables" at bounding box center [107, 119] width 79 height 9
click at [74, 115] on input "Verified deliverables" at bounding box center [71, 118] width 7 height 7
radio input "true"
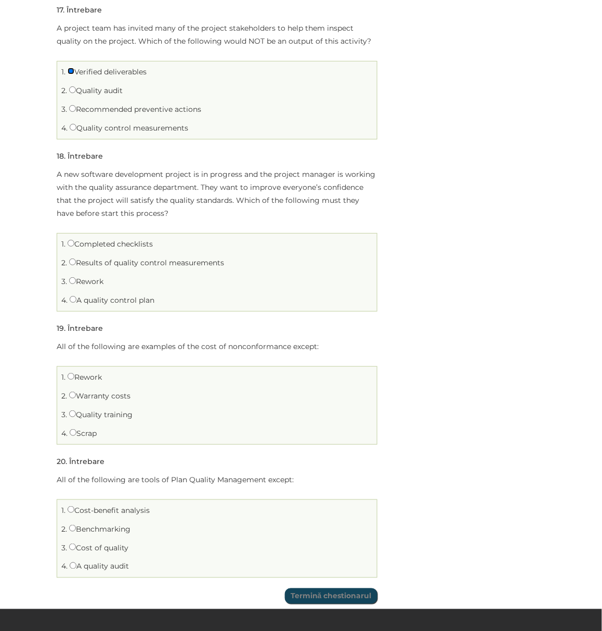
scroll to position [2635, 0]
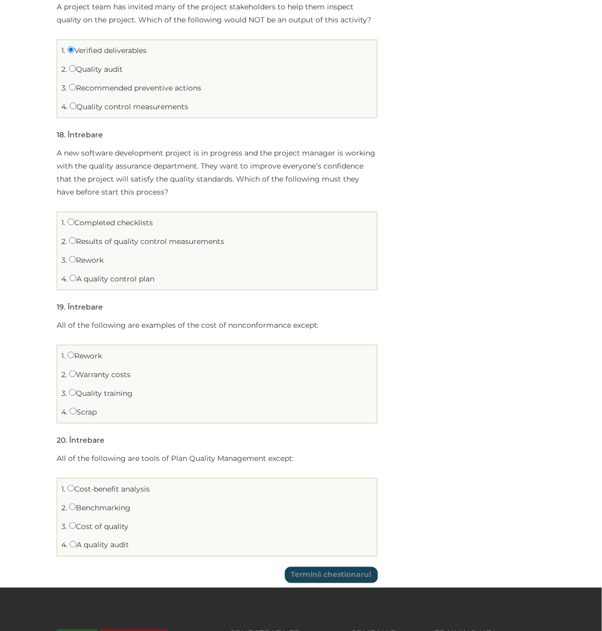
click at [88, 274] on label "A quality control plan" at bounding box center [112, 278] width 85 height 9
click at [76, 275] on input "A quality control plan" at bounding box center [73, 278] width 7 height 7
radio input "true"
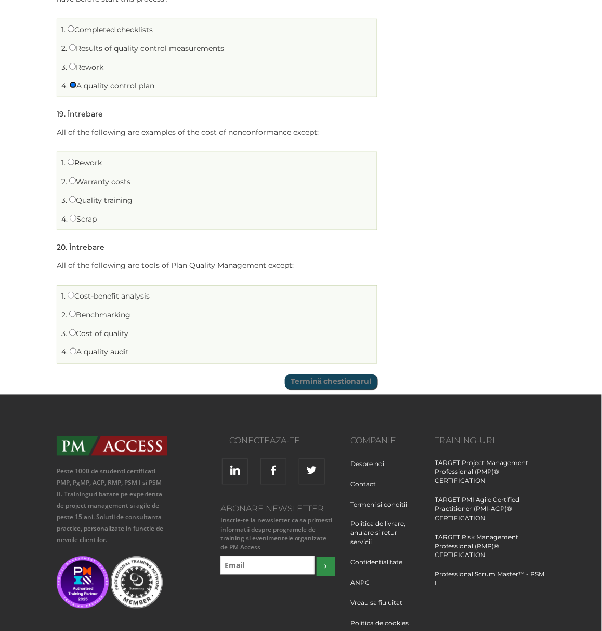
scroll to position [2843, 0]
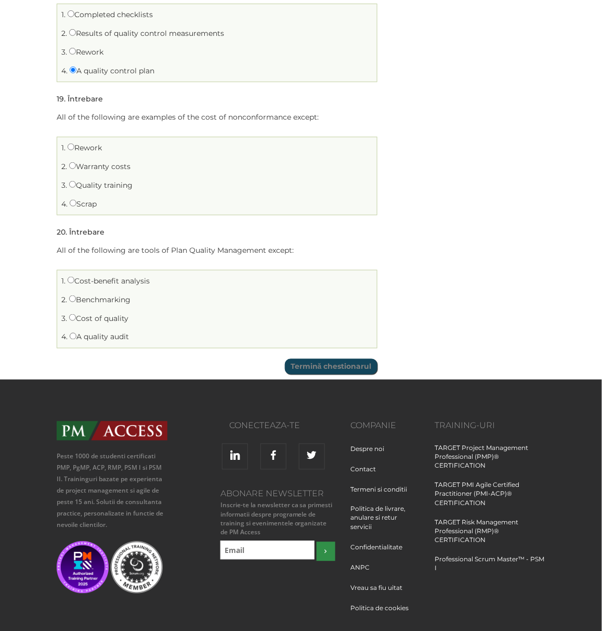
click at [103, 180] on label "Quality training" at bounding box center [100, 184] width 63 height 9
click at [76, 181] on input "Quality training" at bounding box center [72, 184] width 7 height 7
radio input "true"
drag, startPoint x: 65, startPoint y: 242, endPoint x: 304, endPoint y: 243, distance: 238.7
click at [304, 244] on p "All of the following are tools of Plan Quality Management except:" at bounding box center [217, 250] width 321 height 13
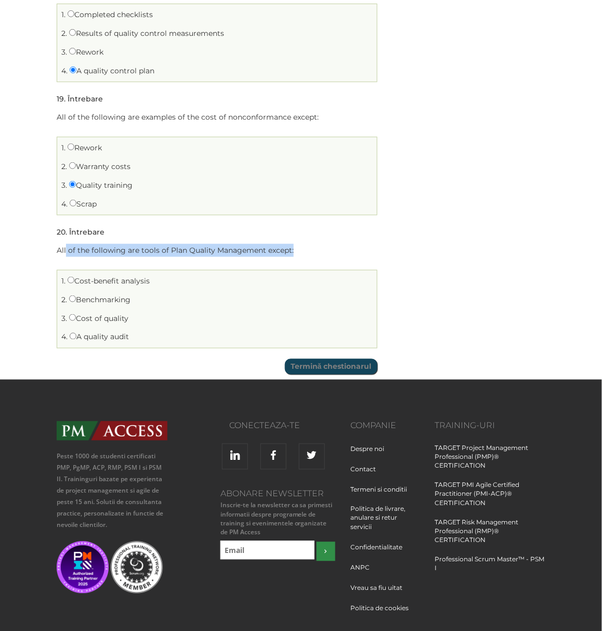
click at [304, 244] on p "All of the following are tools of Plan Quality Management except:" at bounding box center [217, 250] width 321 height 13
click at [80, 276] on label "Cost-benefit analysis" at bounding box center [109, 280] width 82 height 9
click at [74, 277] on input "Cost-benefit analysis" at bounding box center [71, 280] width 7 height 7
radio input "true"
click at [323, 360] on input "Termină chestionarul" at bounding box center [331, 367] width 93 height 16
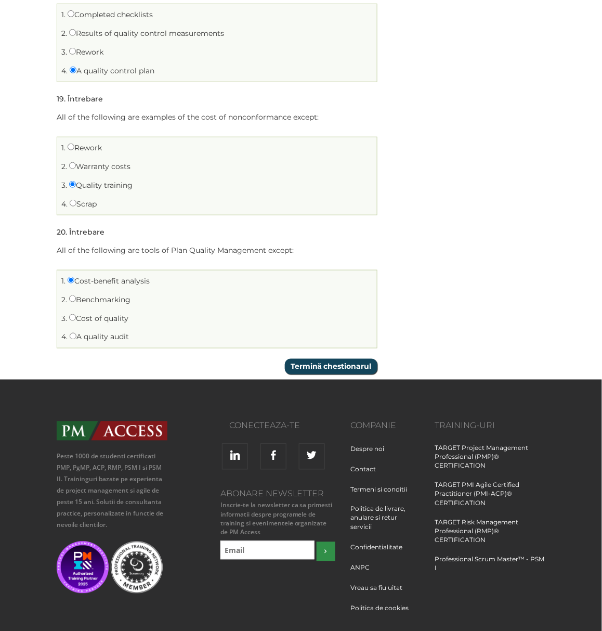
scroll to position [0, 0]
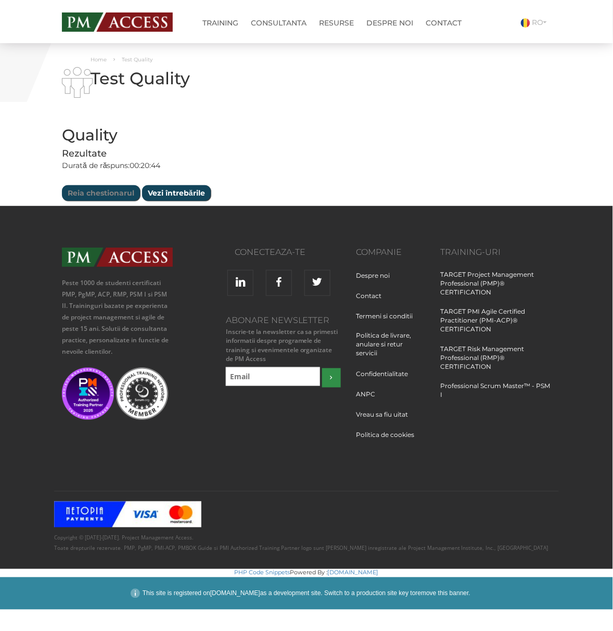
click at [155, 192] on input "Vezi întrebările" at bounding box center [176, 193] width 69 height 16
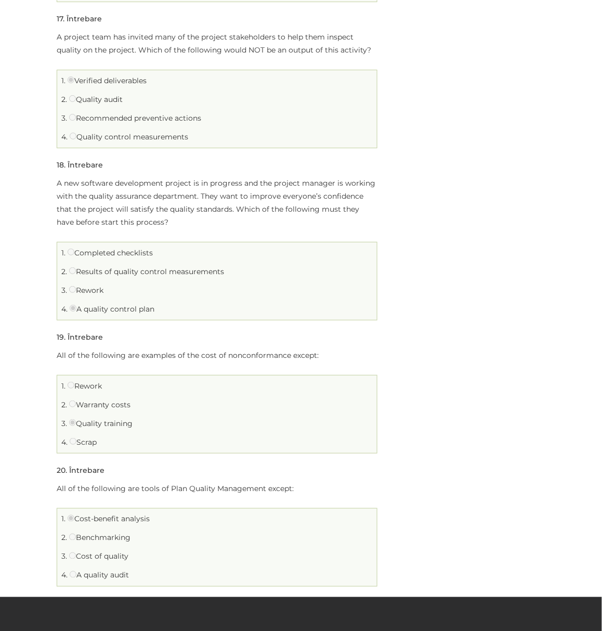
scroll to position [2774, 0]
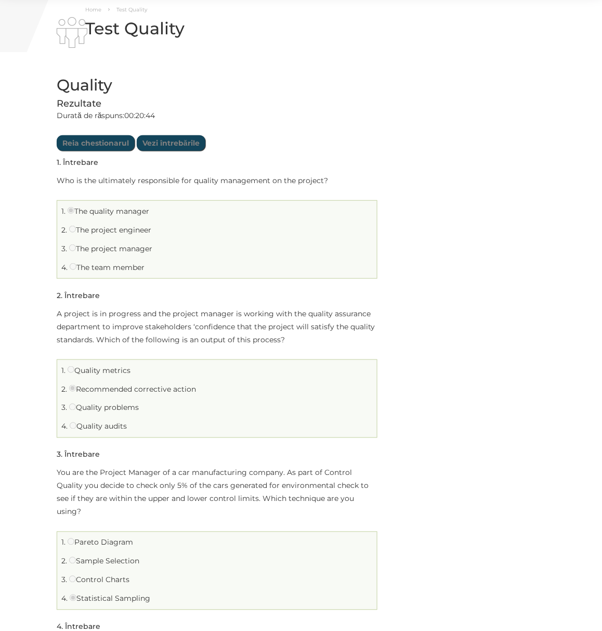
scroll to position [0, 0]
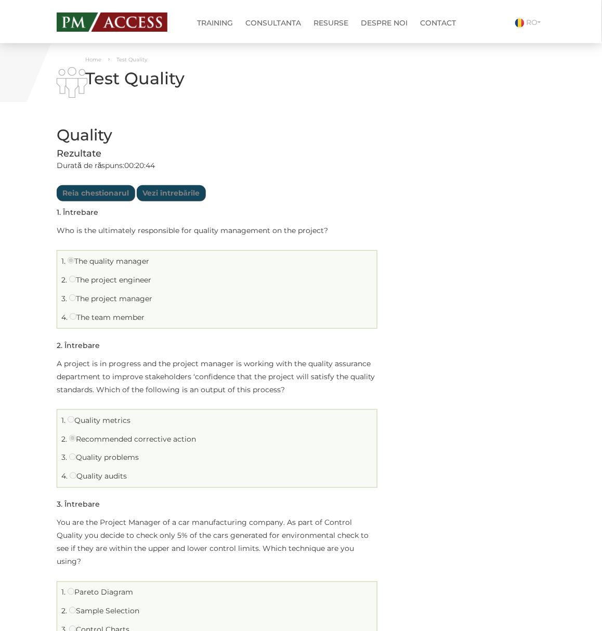
click at [119, 258] on label "The quality manager" at bounding box center [109, 260] width 82 height 9
click at [102, 299] on label "The project manager" at bounding box center [110, 298] width 83 height 9
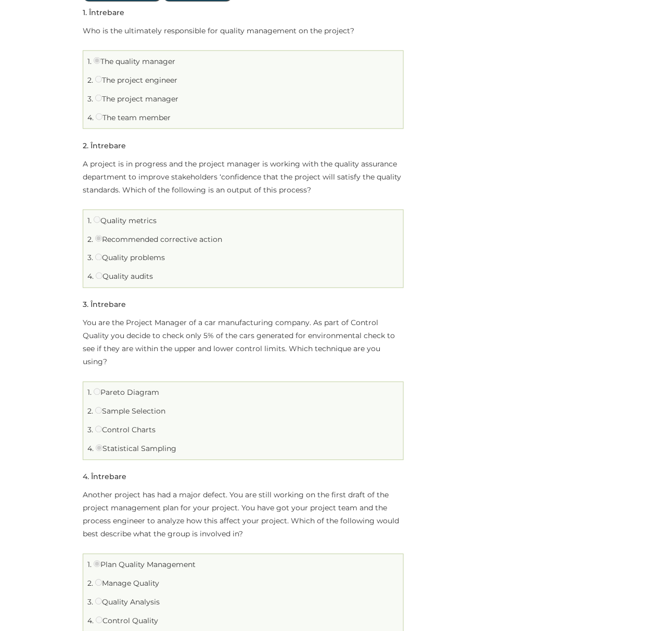
scroll to position [208, 0]
